Goal: Information Seeking & Learning: Learn about a topic

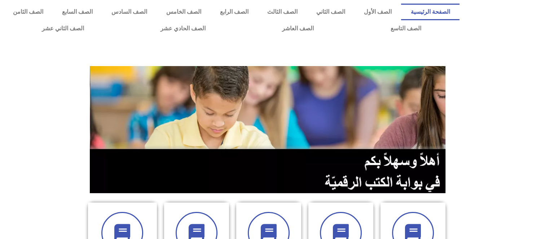
drag, startPoint x: 0, startPoint y: 0, endPoint x: 545, endPoint y: 114, distance: 556.3
drag, startPoint x: 498, startPoint y: 38, endPoint x: 524, endPoint y: 99, distance: 65.7
click at [524, 99] on section at bounding box center [268, 130] width 537 height 138
click at [53, 10] on link "الصف الثامن" at bounding box center [28, 12] width 49 height 17
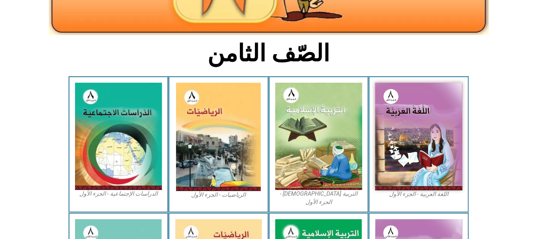
scroll to position [179, 0]
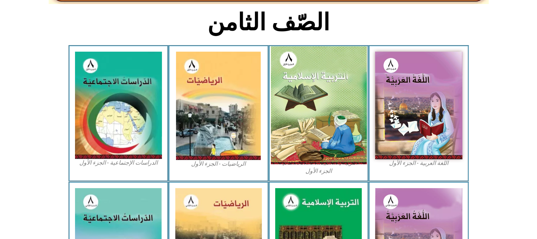
click at [319, 100] on img at bounding box center [319, 105] width 96 height 118
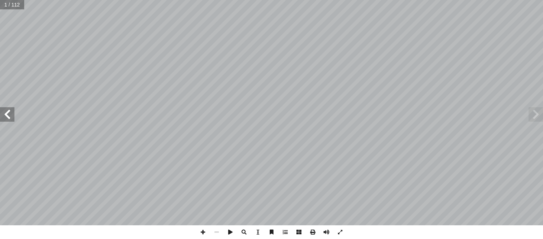
click at [534, 120] on span at bounding box center [535, 114] width 14 height 14
click at [532, 117] on span at bounding box center [535, 114] width 14 height 14
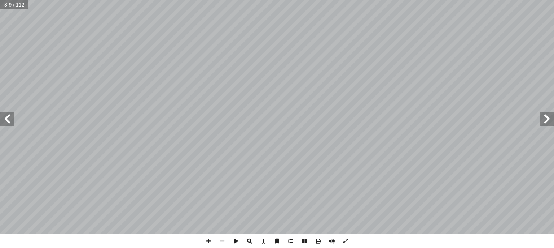
click at [4, 124] on span at bounding box center [7, 119] width 14 height 14
click at [9, 120] on span at bounding box center [7, 119] width 14 height 14
drag, startPoint x: 9, startPoint y: 120, endPoint x: 547, endPoint y: 124, distance: 537.8
click at [542, 124] on span at bounding box center [547, 119] width 14 height 14
click at [542, 116] on span at bounding box center [547, 119] width 14 height 14
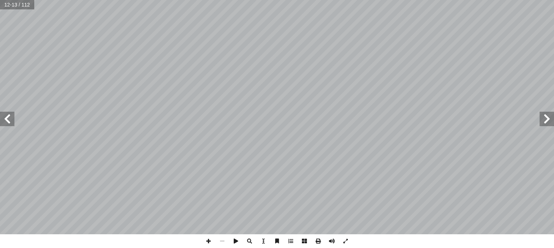
click at [542, 116] on span at bounding box center [547, 119] width 14 height 14
click at [542, 119] on span at bounding box center [547, 119] width 14 height 14
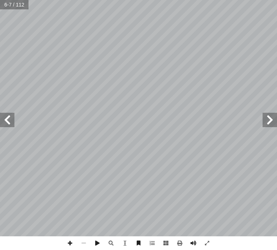
click at [6, 117] on span at bounding box center [7, 120] width 14 height 14
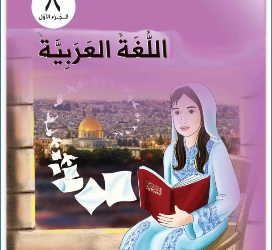
scroll to position [167, 0]
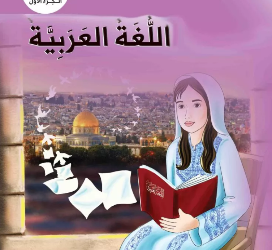
click at [235, 84] on img at bounding box center [136, 120] width 285 height 350
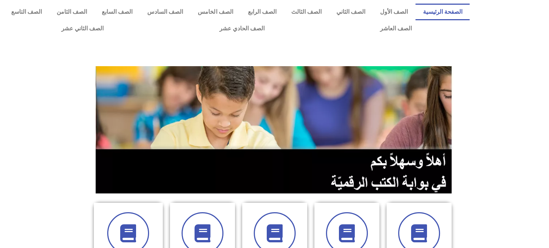
click at [0, 93] on section at bounding box center [274, 130] width 549 height 138
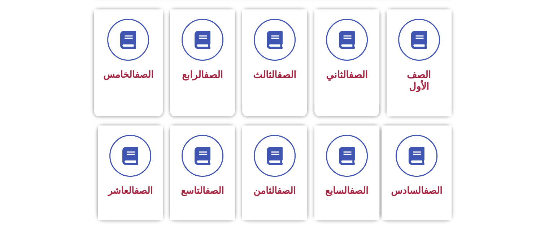
scroll to position [197, 0]
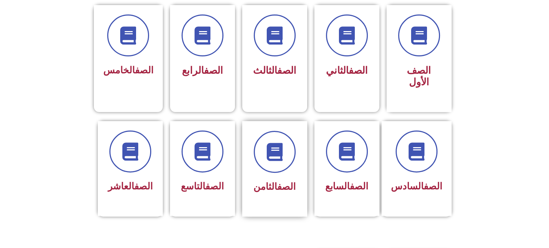
click at [287, 162] on div "الصف الثامن" at bounding box center [274, 163] width 45 height 65
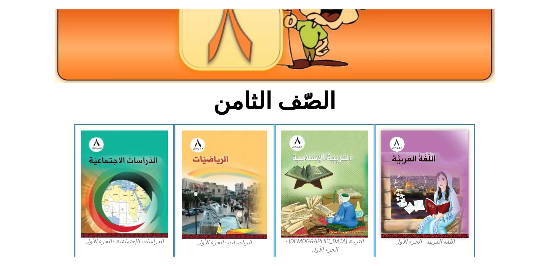
scroll to position [124, 0]
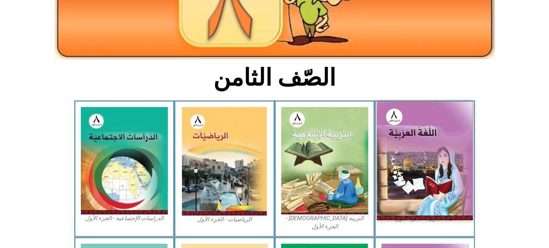
click at [426, 156] on img at bounding box center [425, 160] width 96 height 118
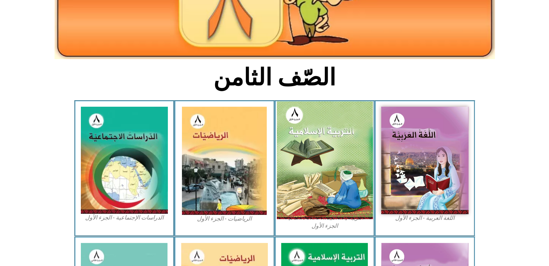
click at [335, 197] on img at bounding box center [324, 160] width 96 height 118
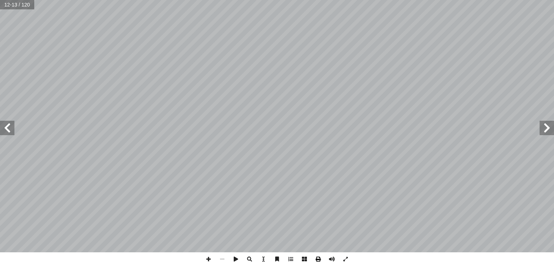
click at [319, 247] on span at bounding box center [318, 260] width 14 height 14
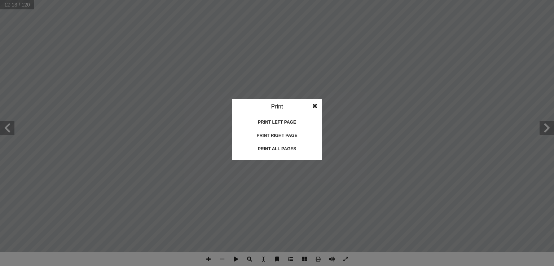
click at [295, 135] on div "Print right page" at bounding box center [277, 136] width 72 height 12
click at [273, 123] on div "Print left page" at bounding box center [277, 123] width 72 height 12
click at [272, 148] on div "Print all pages" at bounding box center [277, 149] width 72 height 12
click at [315, 108] on span at bounding box center [315, 106] width 13 height 14
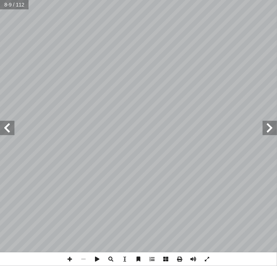
click at [9, 130] on span at bounding box center [7, 128] width 14 height 14
click at [12, 130] on span at bounding box center [7, 128] width 14 height 14
click at [269, 123] on span at bounding box center [269, 128] width 14 height 14
click at [270, 128] on span at bounding box center [269, 128] width 14 height 14
click at [5, 134] on span at bounding box center [7, 128] width 14 height 14
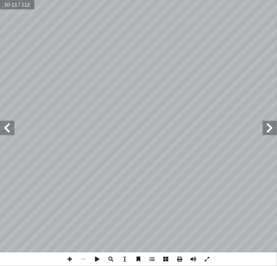
click at [102, 132] on div "التربية [DEMOGRAPHIC_DATA] للصف الثامن 6 ن الكريم: آ ا للقر ) ( ديق ّ بي بكر ال…" at bounding box center [138, 126] width 277 height 253
click at [8, 132] on span at bounding box center [7, 128] width 14 height 14
click at [11, 125] on span at bounding box center [7, 128] width 14 height 14
click at [4, 125] on span at bounding box center [7, 128] width 14 height 14
click at [9, 125] on span at bounding box center [7, 128] width 14 height 14
